Goal: Book appointment/travel/reservation

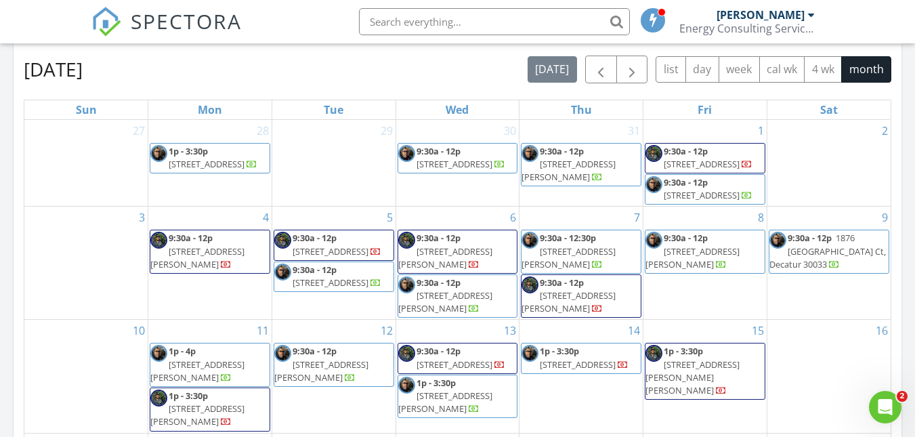
scroll to position [587, 0]
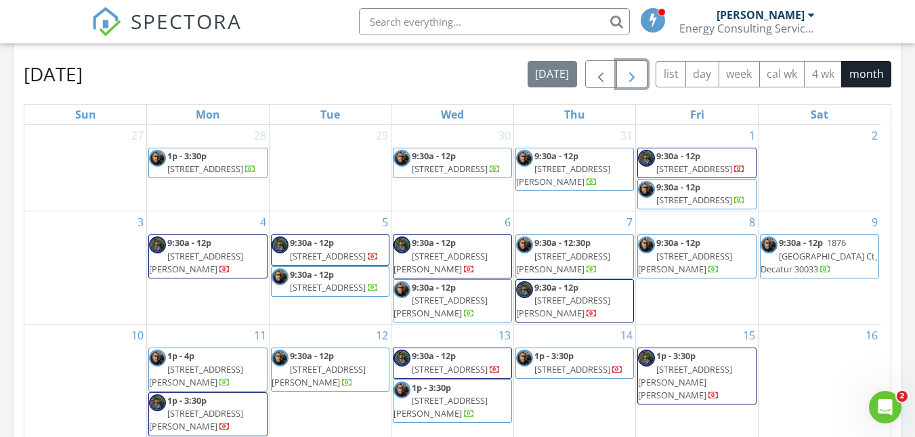
click at [635, 81] on span "button" at bounding box center [632, 74] width 16 height 16
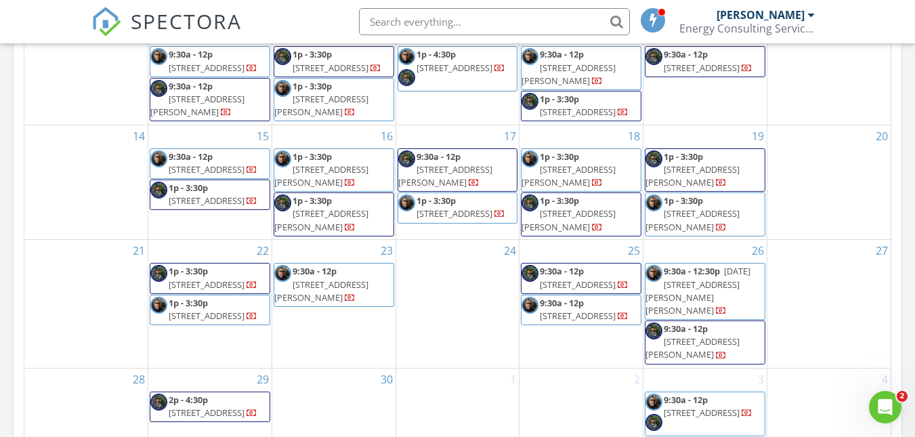
scroll to position [804, 0]
click at [635, 81] on span "9:30a - 12p 5251 Northland Dr NE, Atlanta 30342" at bounding box center [580, 67] width 119 height 40
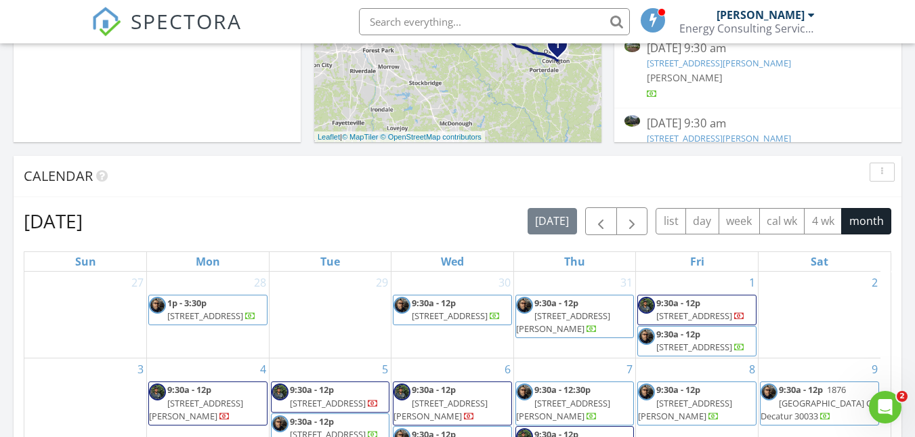
scroll to position [435, 0]
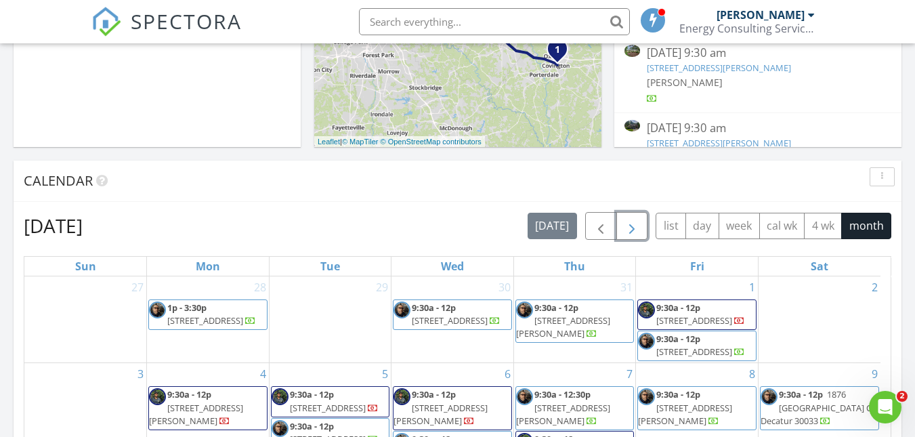
click at [621, 235] on button "button" at bounding box center [632, 226] width 32 height 28
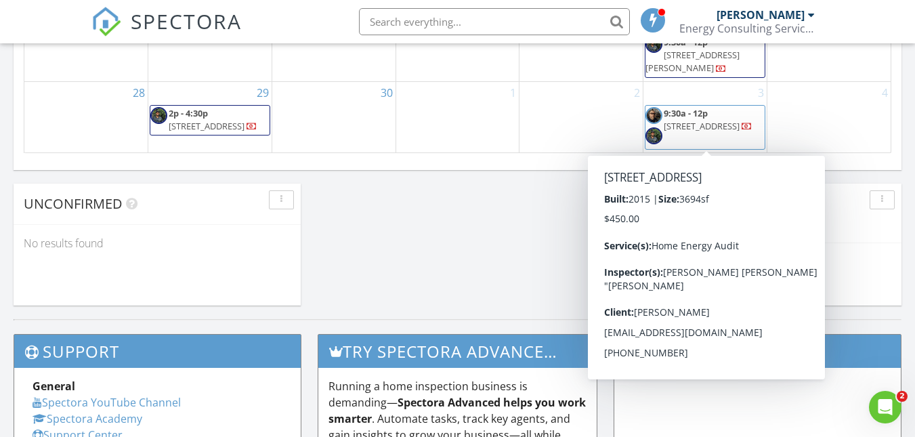
scroll to position [1090, 0]
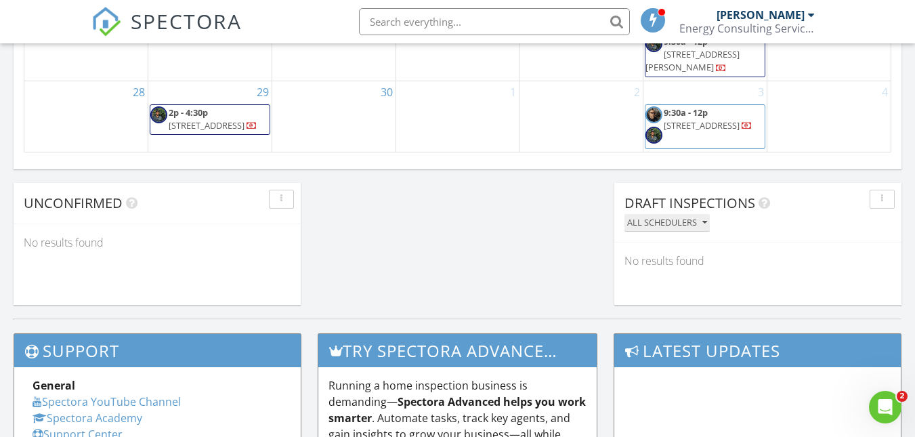
click at [670, 219] on div "All schedulers" at bounding box center [667, 222] width 80 height 9
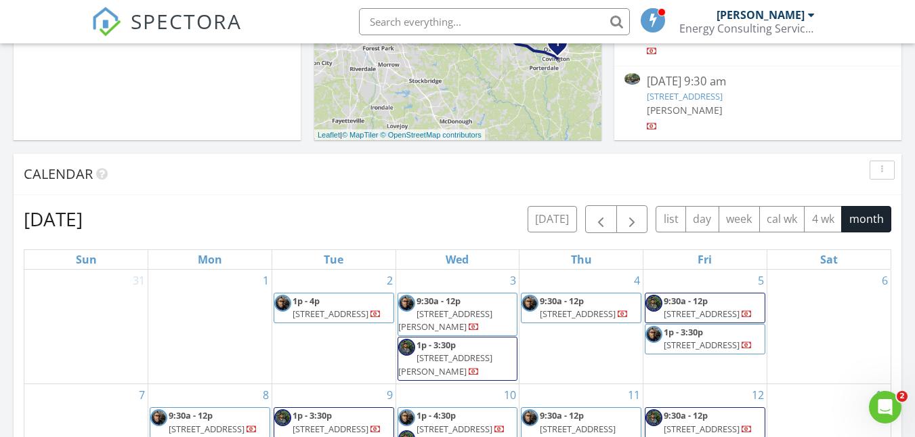
scroll to position [443, 0]
click at [637, 223] on span "button" at bounding box center [632, 219] width 16 height 16
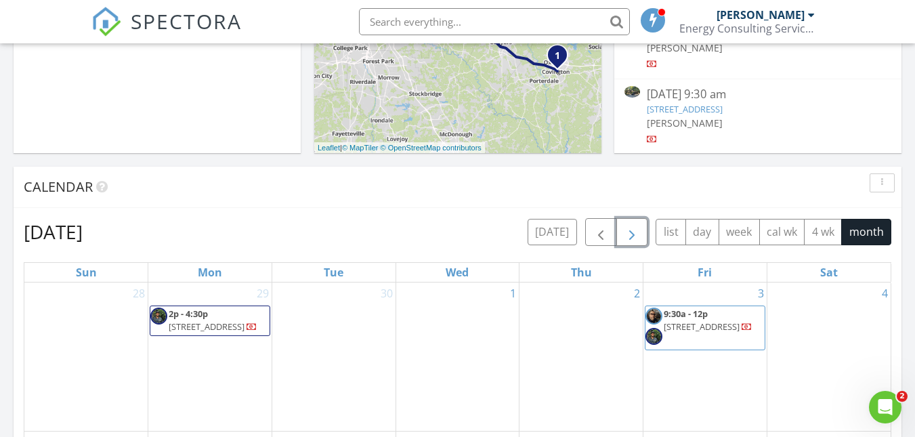
scroll to position [432, 0]
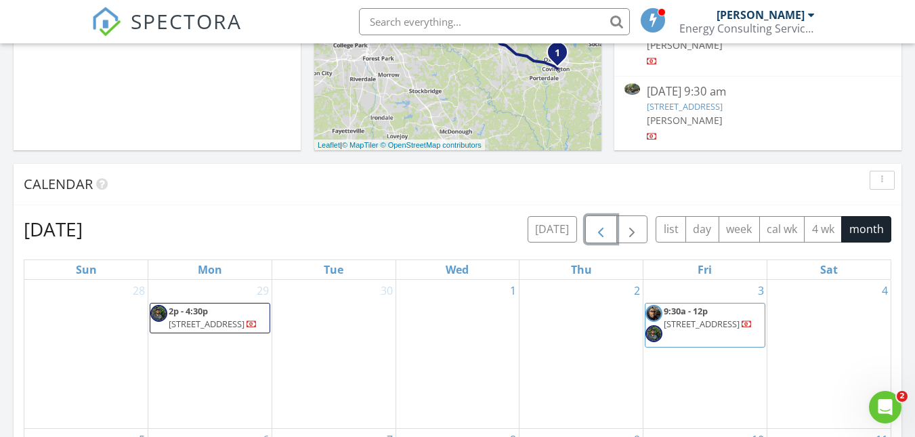
click at [603, 238] on span "button" at bounding box center [601, 229] width 16 height 16
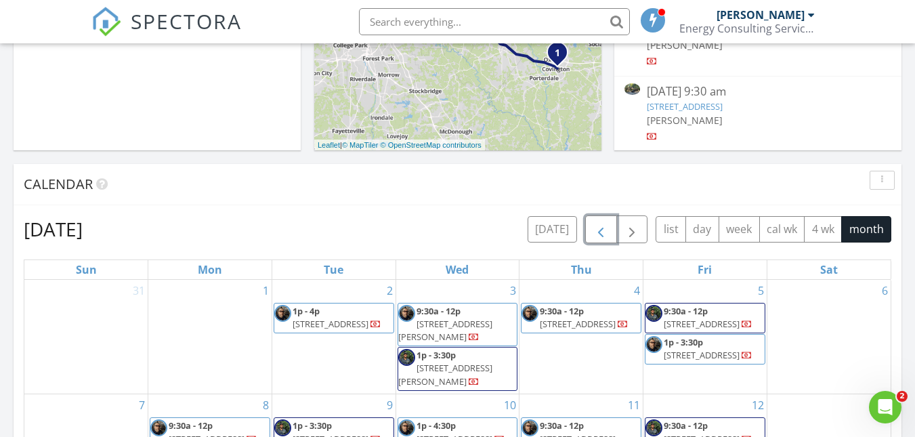
click at [603, 238] on span "button" at bounding box center [601, 229] width 16 height 16
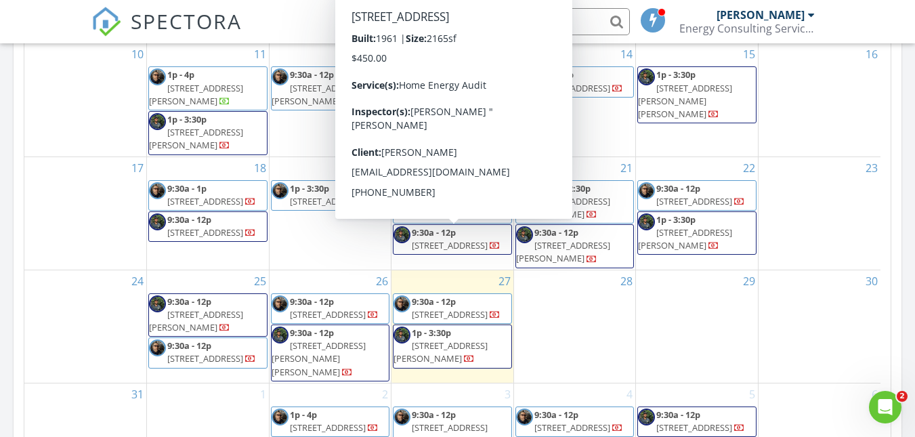
scroll to position [756, 0]
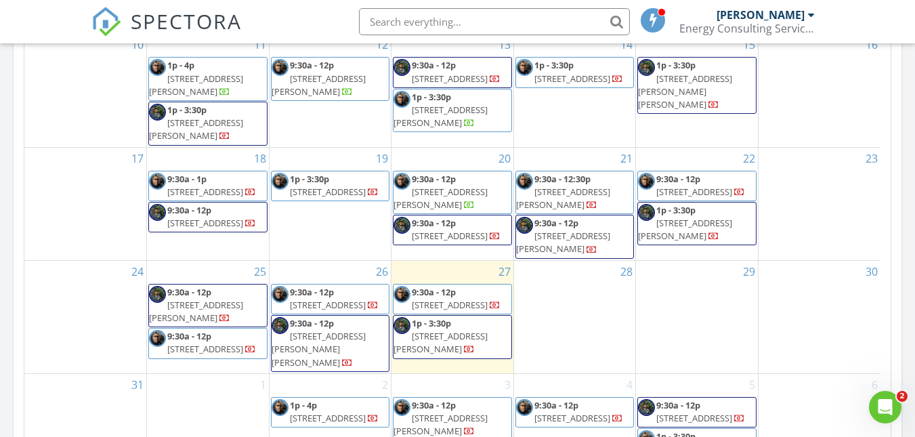
click at [464, 130] on div at bounding box center [469, 124] width 11 height 11
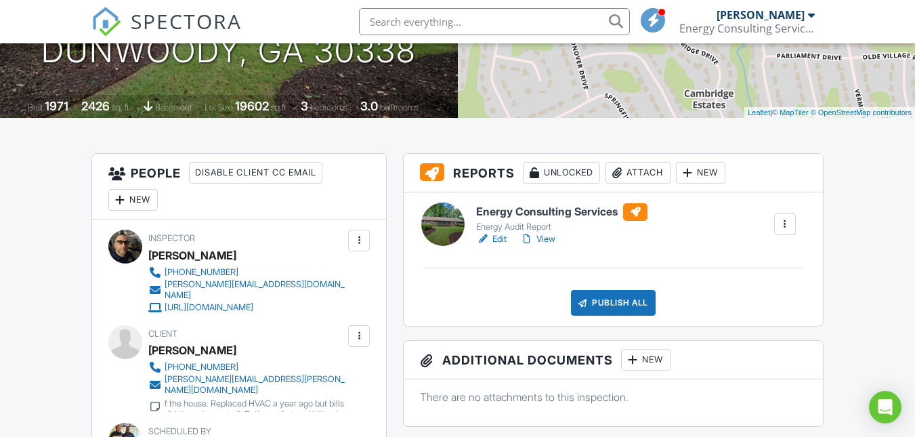
click at [497, 241] on link "Edit" at bounding box center [491, 239] width 30 height 14
